Goal: Check status: Check status

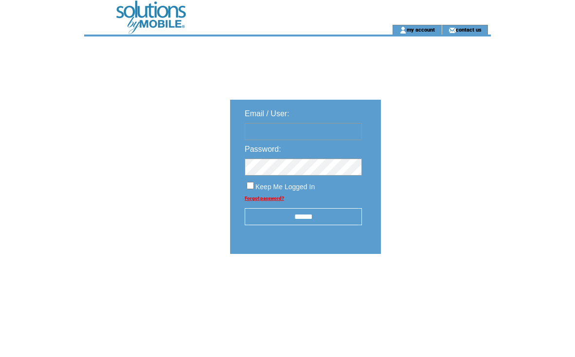
type input "**********"
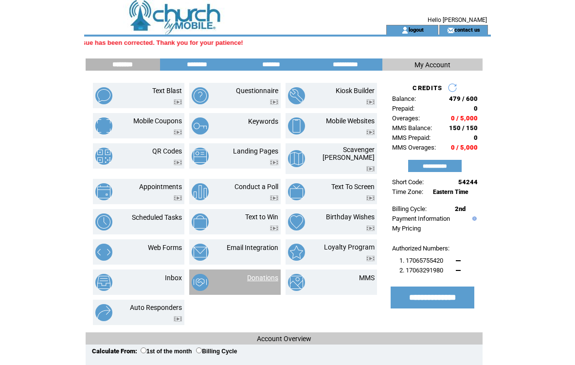
scroll to position [0, -352]
click at [260, 274] on link "Donations" at bounding box center [262, 278] width 31 height 8
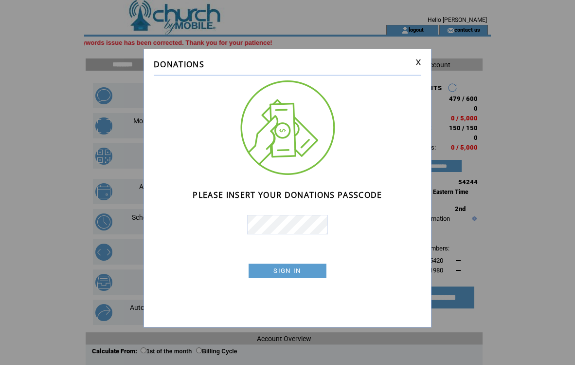
scroll to position [0, -299]
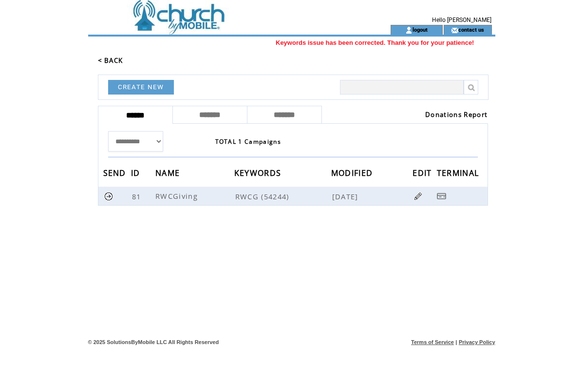
scroll to position [0, -301]
click at [443, 112] on link "Donations Report" at bounding box center [456, 114] width 62 height 9
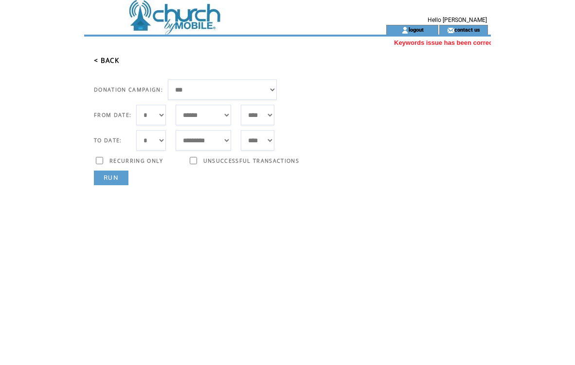
select select "**"
select select "*"
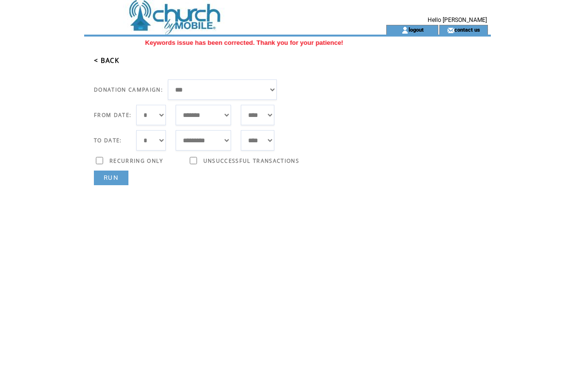
select select "**"
click at [111, 174] on link "RUN" at bounding box center [111, 177] width 35 height 15
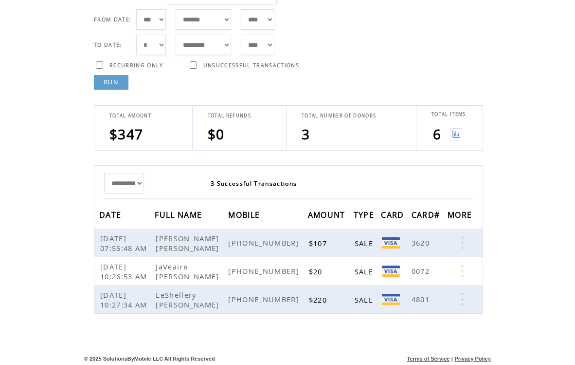
scroll to position [0, -270]
click at [456, 130] on img at bounding box center [456, 134] width 12 height 12
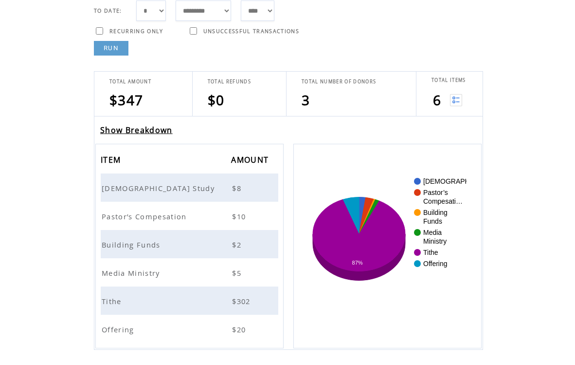
scroll to position [0, -260]
click at [141, 187] on span "Bible Study" at bounding box center [159, 188] width 115 height 10
click at [140, 217] on span "Pastor’s Compesation" at bounding box center [146, 216] width 88 height 10
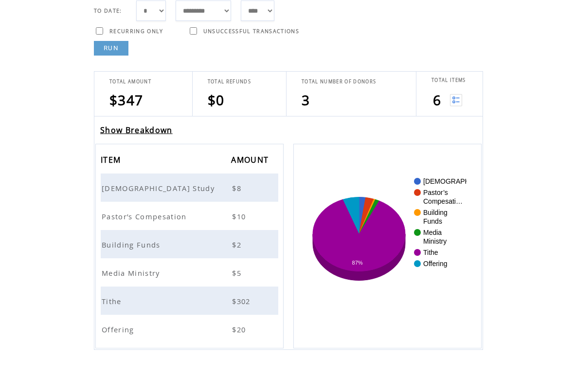
click at [141, 242] on span "Building Funds" at bounding box center [132, 244] width 61 height 10
click at [134, 273] on span "Media Ministry" at bounding box center [132, 273] width 61 height 10
click at [117, 300] on span "Tithe" at bounding box center [113, 301] width 22 height 10
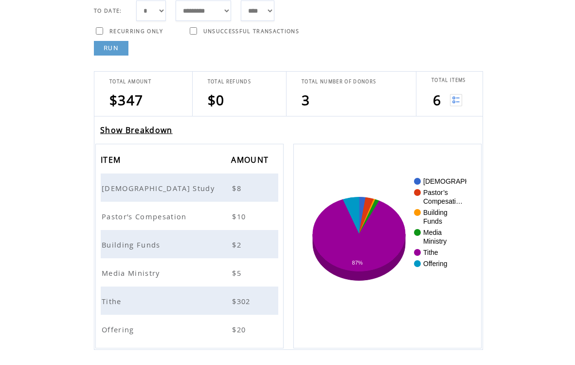
scroll to position [0, 61]
click at [119, 328] on span "Offering" at bounding box center [119, 329] width 35 height 10
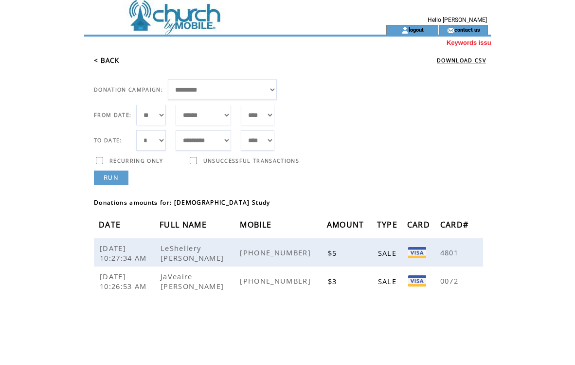
scroll to position [0, -5]
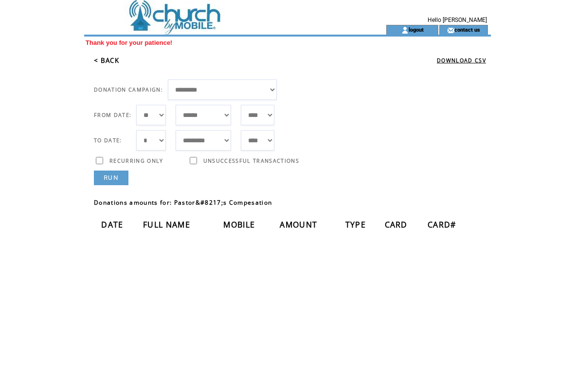
scroll to position [0, -307]
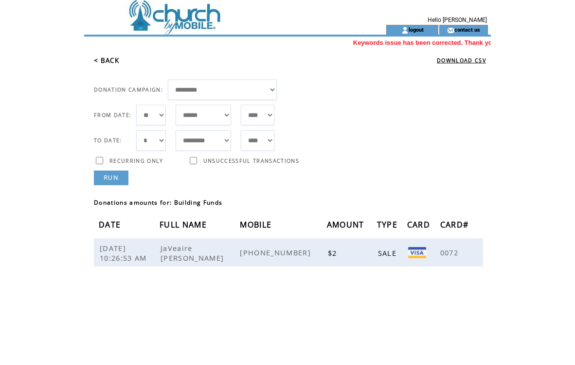
scroll to position [0, 85]
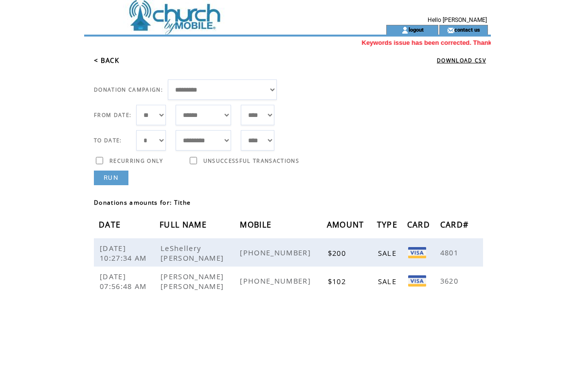
scroll to position [0, -184]
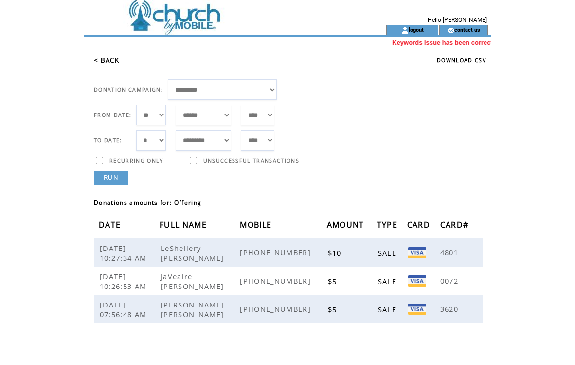
scroll to position [0, 58]
click at [414, 26] on link "logout" at bounding box center [416, 29] width 15 height 6
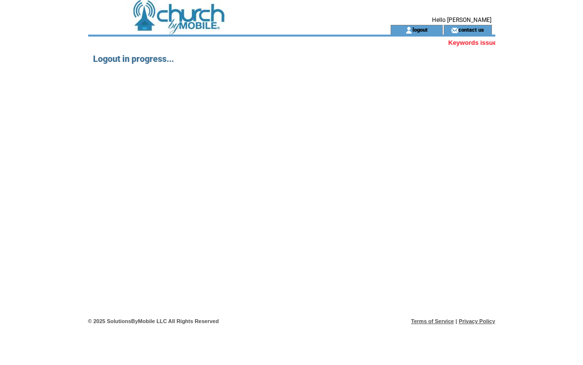
scroll to position [0, -379]
